Goal: Use online tool/utility

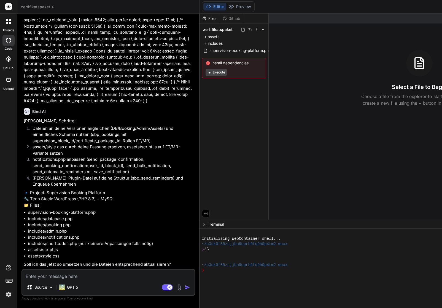
scroll to position [20270, 0]
click at [98, 274] on textarea at bounding box center [108, 274] width 172 height 10
type textarea "J"
type textarea "x"
type textarea "[PERSON_NAME]"
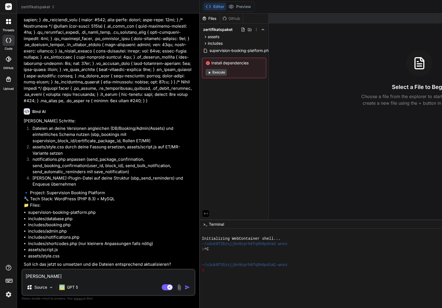
type textarea "x"
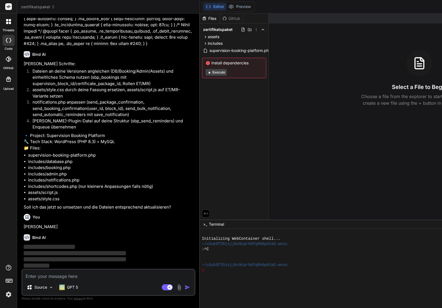
scroll to position [20327, 0]
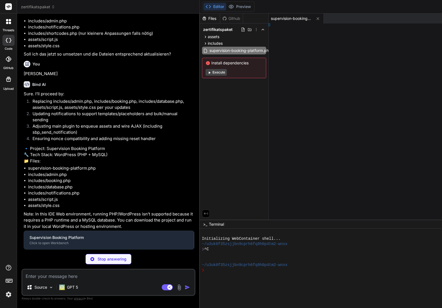
type textarea "x"
type textarea "}"
type textarea "x"
type textarea "} }"
type textarea "x"
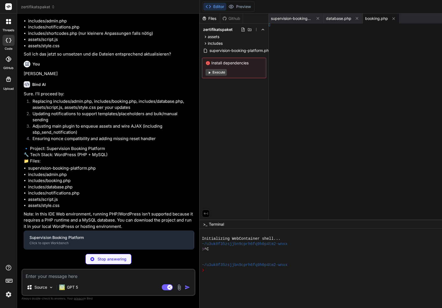
type textarea "); } }"
type textarea "x"
type textarea "} }"
type textarea "x"
